Goal: Transaction & Acquisition: Purchase product/service

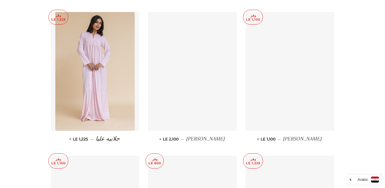
scroll to position [1031, 0]
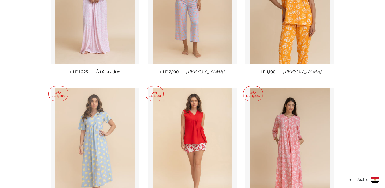
click at [99, 140] on img at bounding box center [94, 148] width 79 height 119
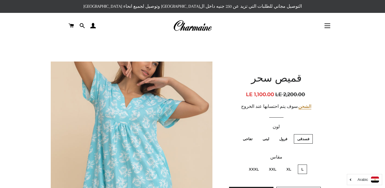
click at [283, 139] on label "فرول" at bounding box center [283, 138] width 15 height 9
click at [289, 134] on input "فرول" at bounding box center [289, 134] width 0 height 0
radio input "true"
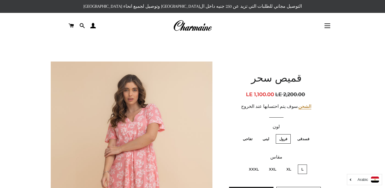
click at [243, 138] on fieldset "فسدقى فرول لبنى تفاحى" at bounding box center [276, 142] width 101 height 17
click at [250, 137] on label "تفاحى" at bounding box center [247, 138] width 17 height 9
click at [254, 134] on input "تفاحى" at bounding box center [254, 134] width 0 height 0
radio input "true"
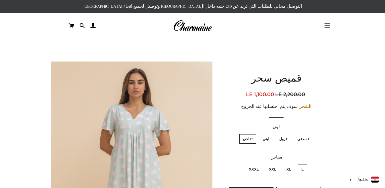
click at [200, 28] on img at bounding box center [192, 25] width 39 height 13
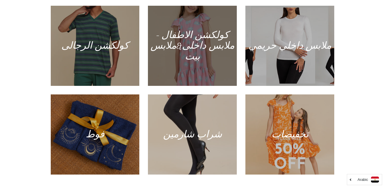
scroll to position [372, 0]
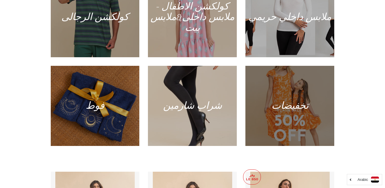
click at [289, 108] on div at bounding box center [289, 106] width 91 height 83
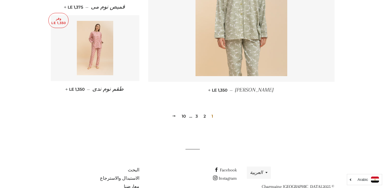
scroll to position [840, 0]
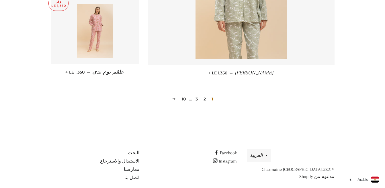
click at [203, 95] on link "2" at bounding box center [204, 99] width 7 height 9
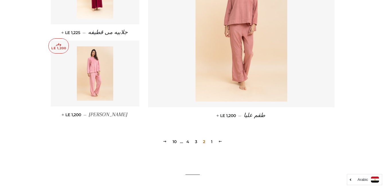
scroll to position [831, 0]
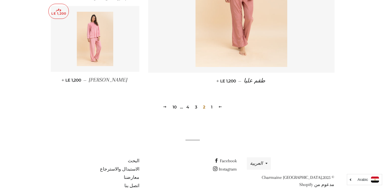
click at [196, 108] on link "3" at bounding box center [196, 107] width 7 height 9
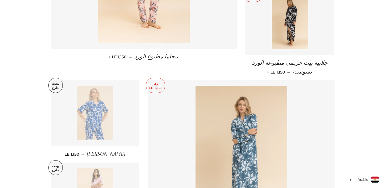
scroll to position [344, 0]
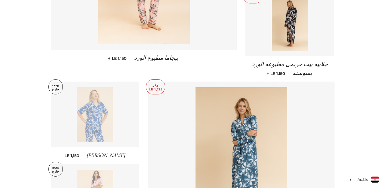
click at [100, 120] on img at bounding box center [95, 114] width 36 height 54
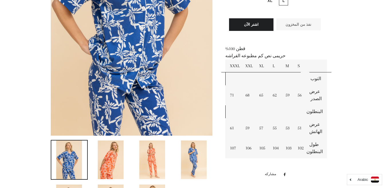
scroll to position [229, 0]
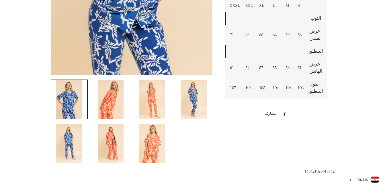
click at [321, 172] on span "148421028018542" at bounding box center [319, 171] width 30 height 5
copy span "148421028018542"
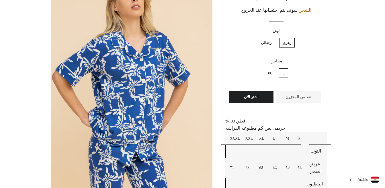
scroll to position [86, 0]
